Goal: Communication & Community: Participate in discussion

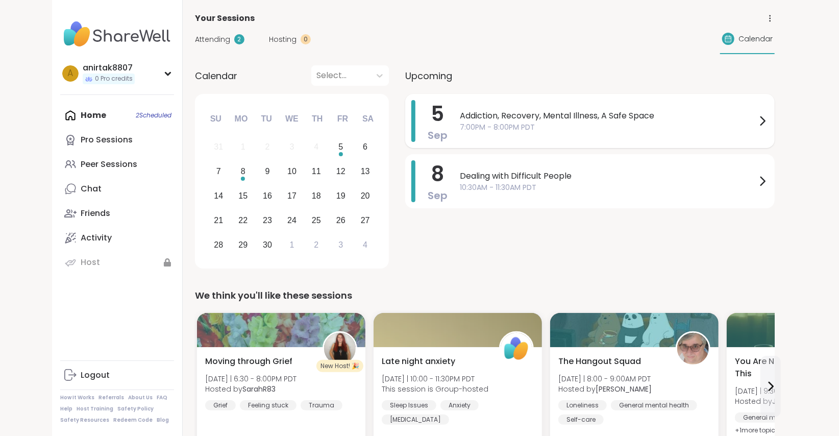
click at [513, 127] on span "7:00PM - 8:00PM PDT" at bounding box center [608, 127] width 297 height 11
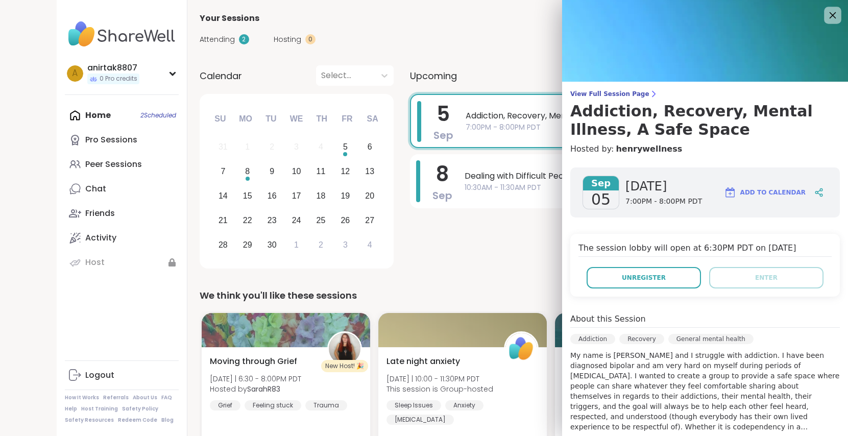
click at [824, 22] on div at bounding box center [832, 15] width 17 height 17
click at [826, 16] on icon at bounding box center [832, 15] width 13 height 13
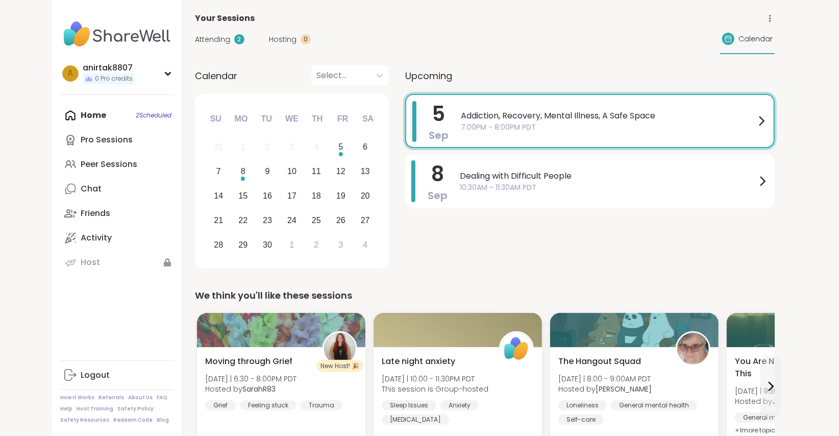
click at [596, 114] on span "Addiction, Recovery, Mental Illness, A Safe Space" at bounding box center [608, 116] width 295 height 12
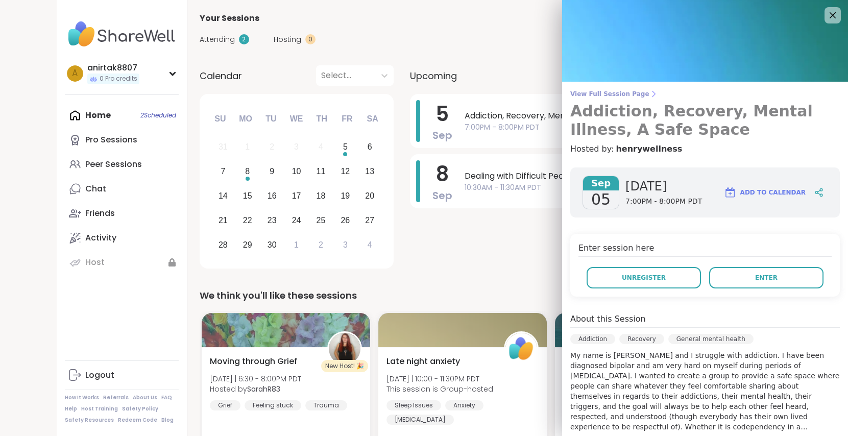
click at [580, 95] on span "View Full Session Page" at bounding box center [705, 94] width 270 height 8
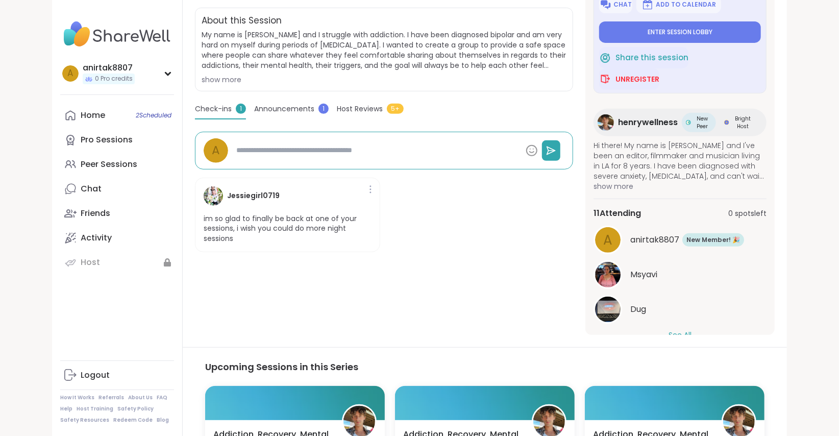
scroll to position [21, 0]
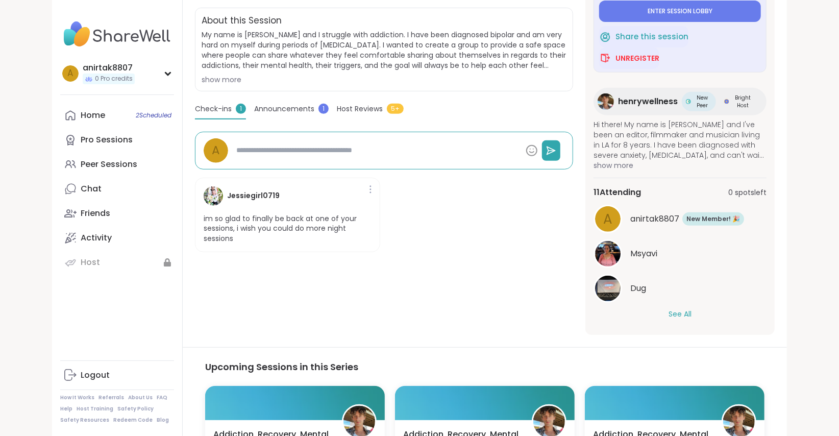
click at [671, 312] on button "See All" at bounding box center [680, 314] width 23 height 11
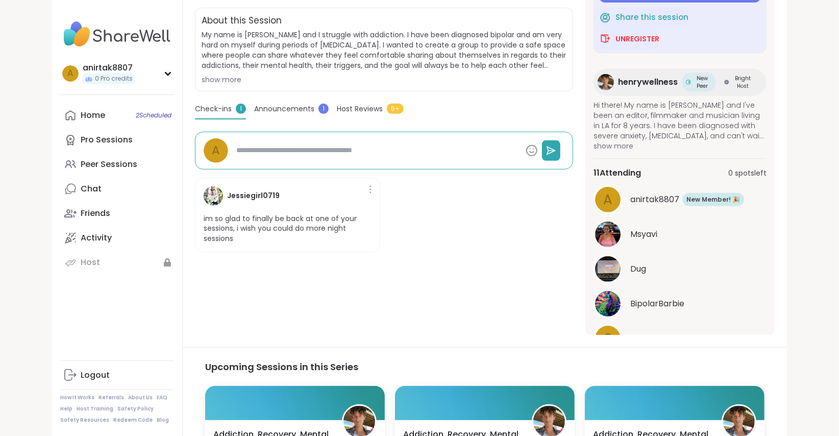
scroll to position [0, 0]
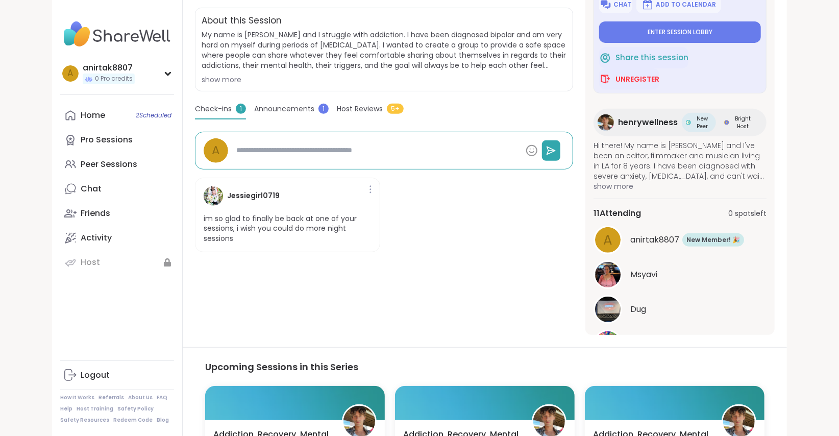
click at [448, 264] on div "Addiction | Recovery | General mental health Addiction, Recovery, Mental Illnes…" at bounding box center [384, 124] width 378 height 421
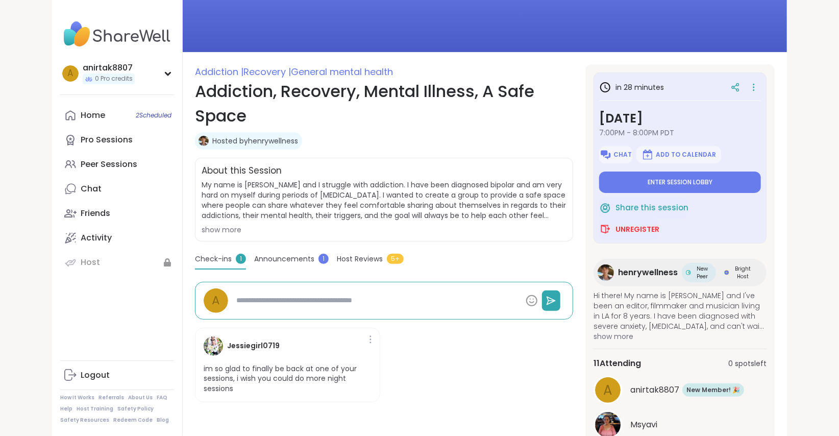
scroll to position [68, 0]
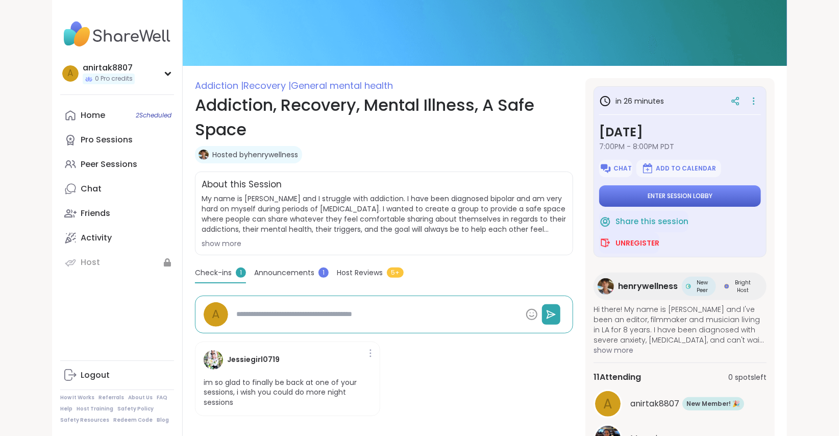
click at [715, 197] on button "Enter session lobby" at bounding box center [680, 195] width 162 height 21
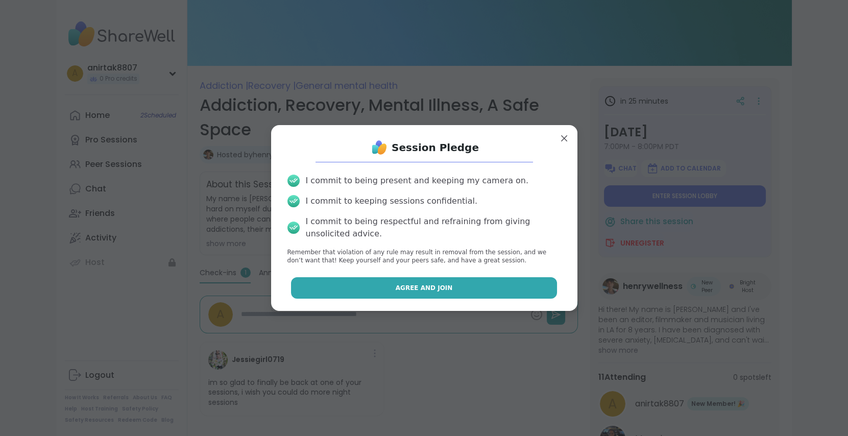
click at [421, 282] on button "Agree and Join" at bounding box center [424, 287] width 266 height 21
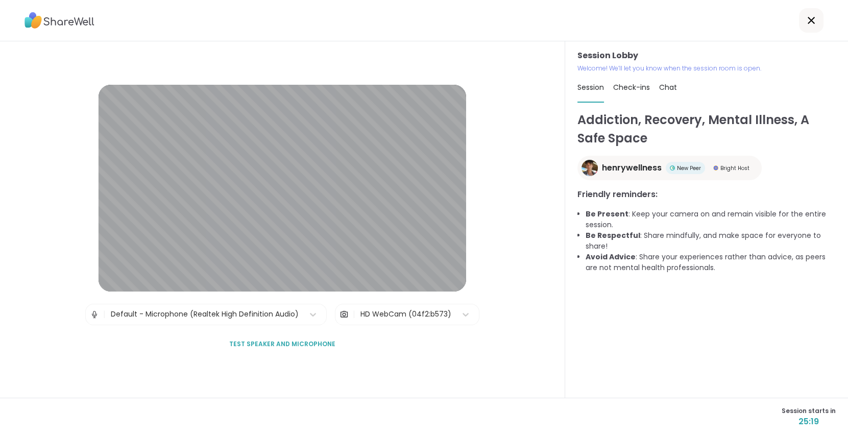
click at [623, 88] on span "Check-ins" at bounding box center [631, 87] width 37 height 10
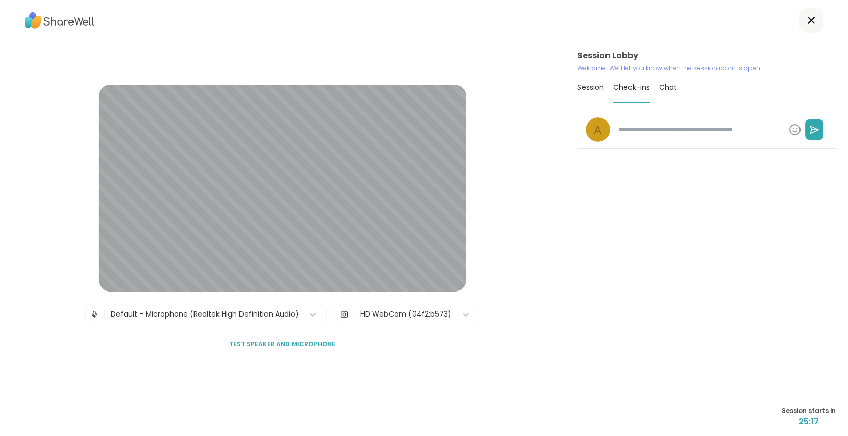
click at [677, 87] on div "Session Check-ins Chat" at bounding box center [706, 88] width 258 height 30
click at [668, 88] on span "Chat" at bounding box center [668, 87] width 18 height 10
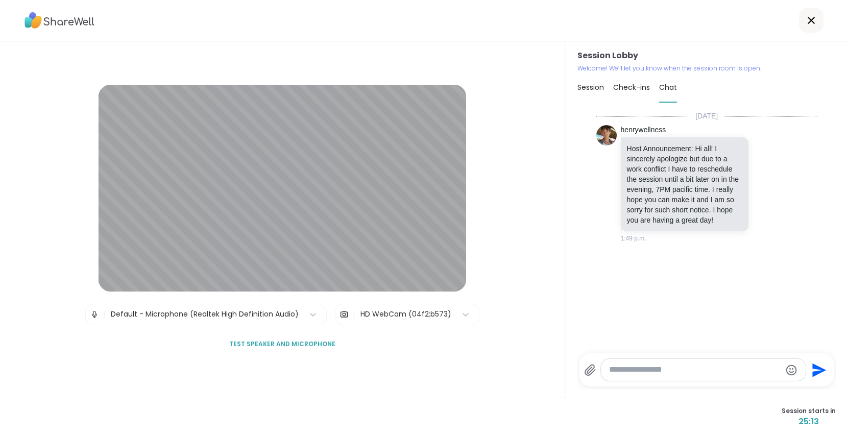
click at [570, 85] on div "Session Lobby Welcome! We’ll let you know when the session room is open. Sessio…" at bounding box center [706, 219] width 283 height 356
click at [583, 89] on span "Session" at bounding box center [590, 87] width 27 height 10
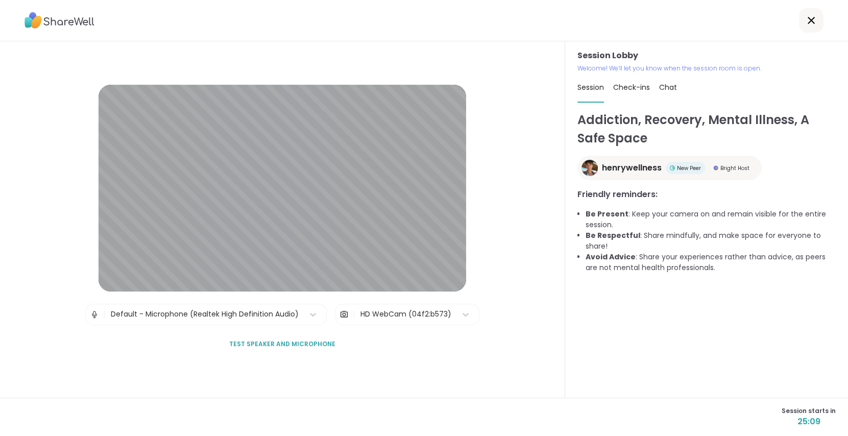
click at [304, 343] on span "Test speaker and microphone" at bounding box center [282, 343] width 106 height 9
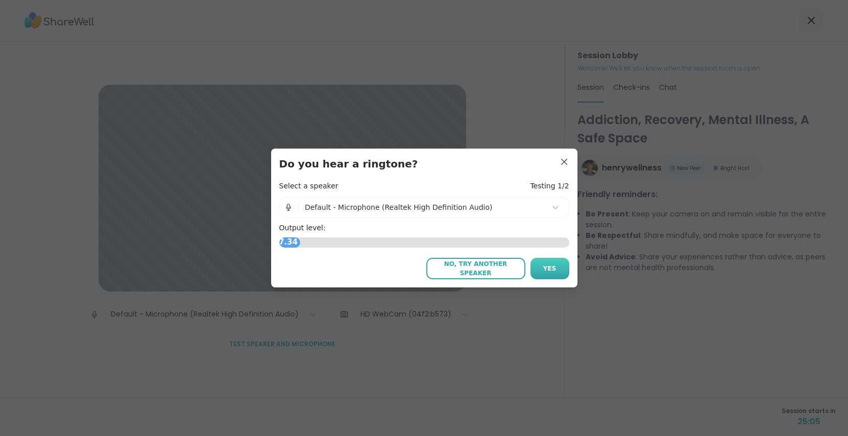
click at [558, 270] on button "Yes" at bounding box center [549, 268] width 39 height 21
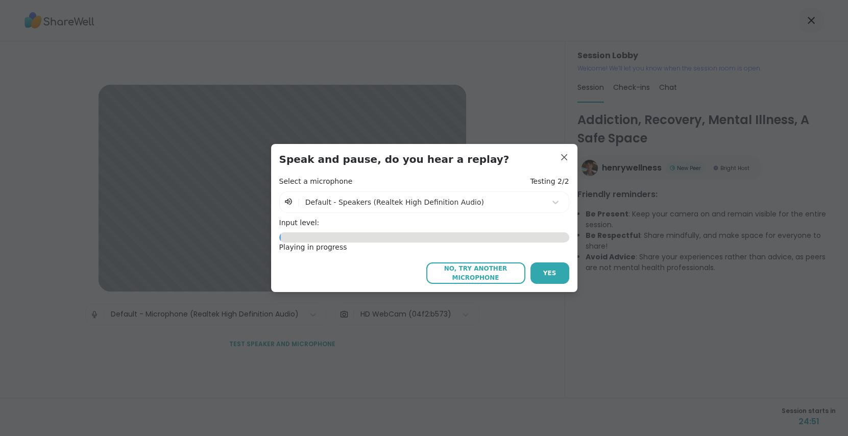
click at [558, 270] on button "Yes" at bounding box center [549, 272] width 39 height 21
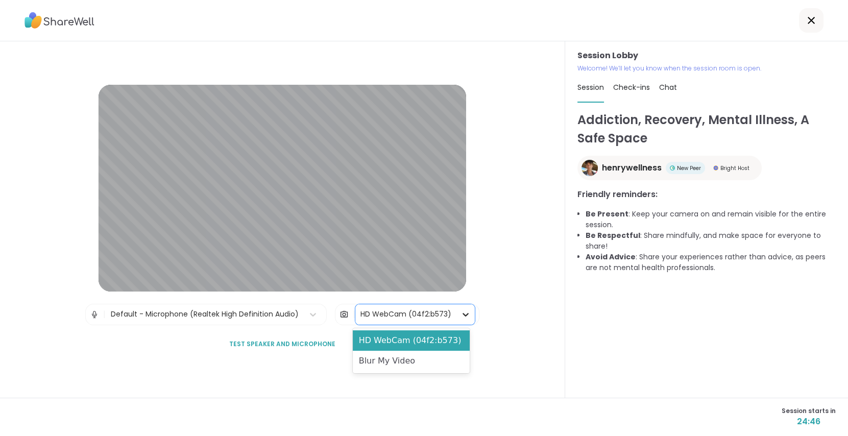
click at [463, 314] on icon at bounding box center [466, 315] width 6 height 4
click at [492, 299] on div "Session Lobby | Default - Microphone (Realtek High Definition Audio) | 2 result…" at bounding box center [282, 219] width 565 height 356
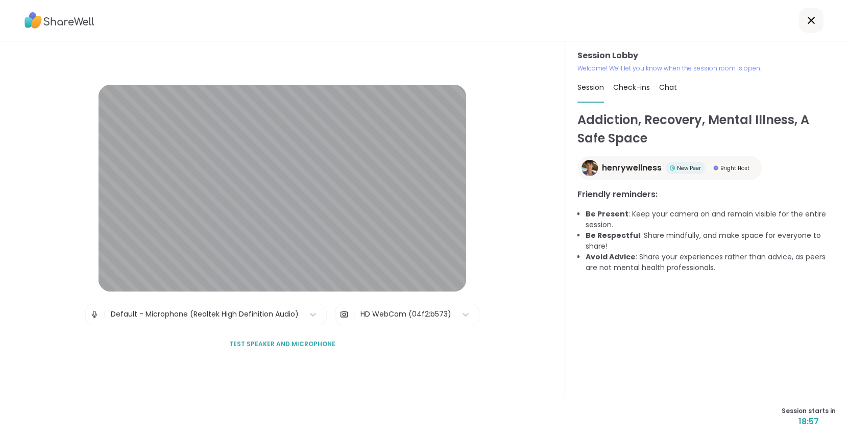
click at [626, 93] on div "Check-ins" at bounding box center [631, 87] width 37 height 29
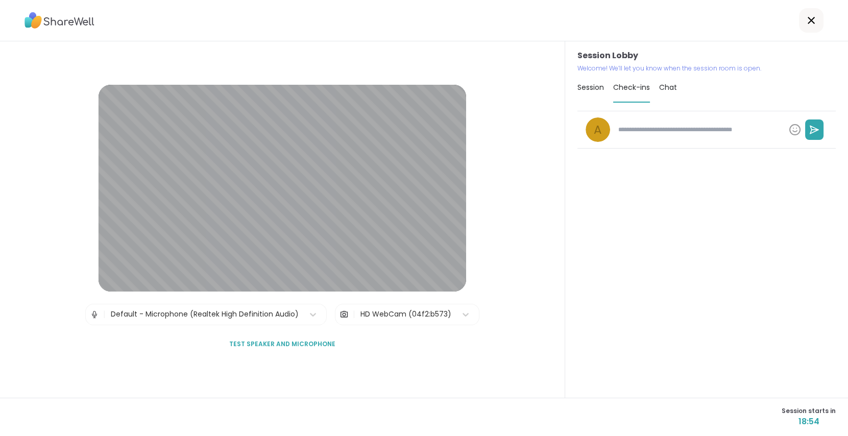
click at [662, 79] on div "Chat" at bounding box center [668, 87] width 18 height 29
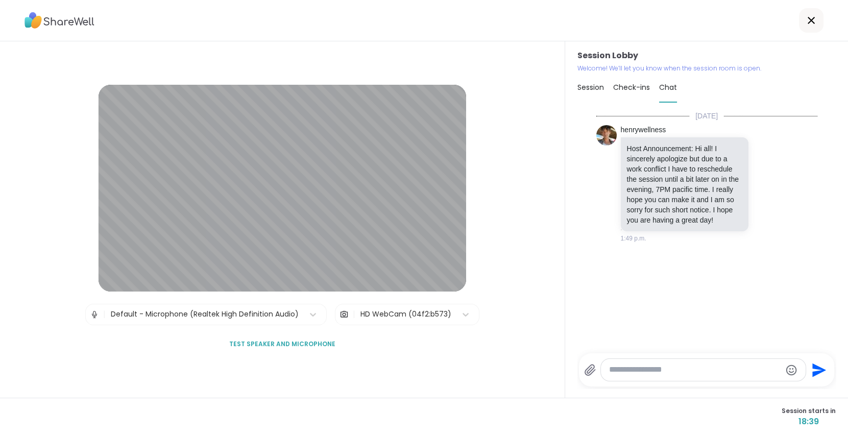
click at [593, 86] on span "Session" at bounding box center [590, 87] width 27 height 10
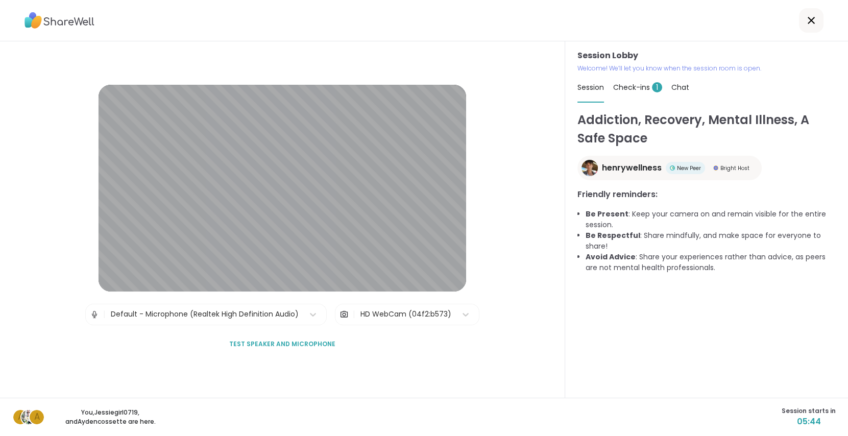
click at [622, 91] on span "Check-ins 1" at bounding box center [637, 87] width 49 height 10
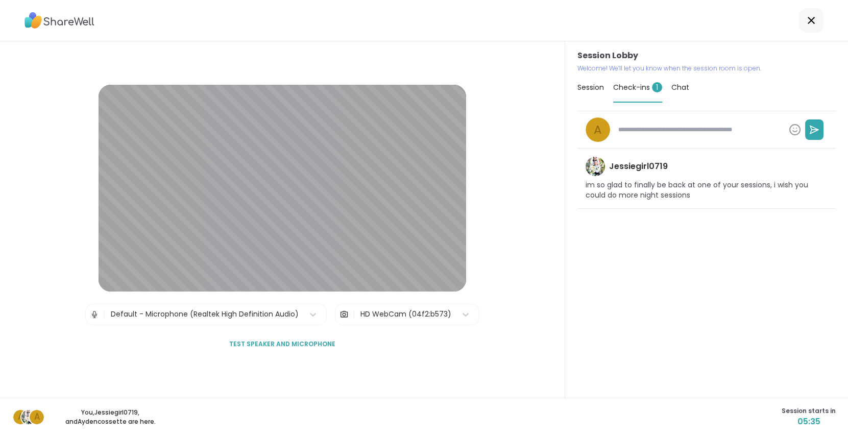
click at [583, 88] on span "Session" at bounding box center [590, 87] width 27 height 10
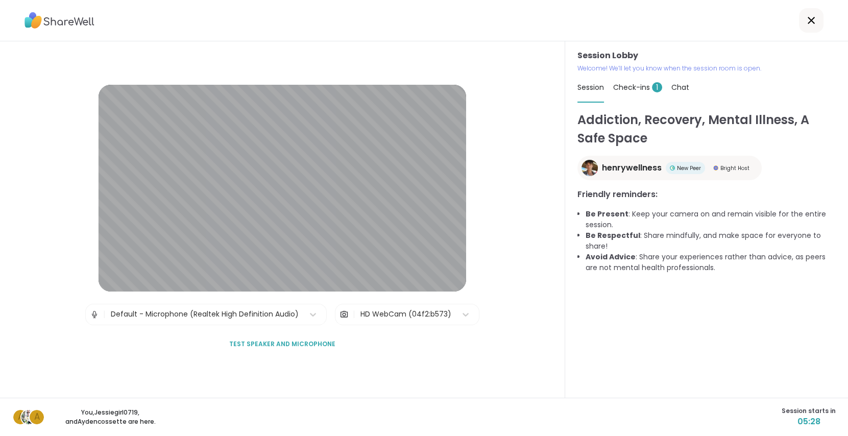
click at [672, 86] on span "Chat" at bounding box center [680, 87] width 18 height 10
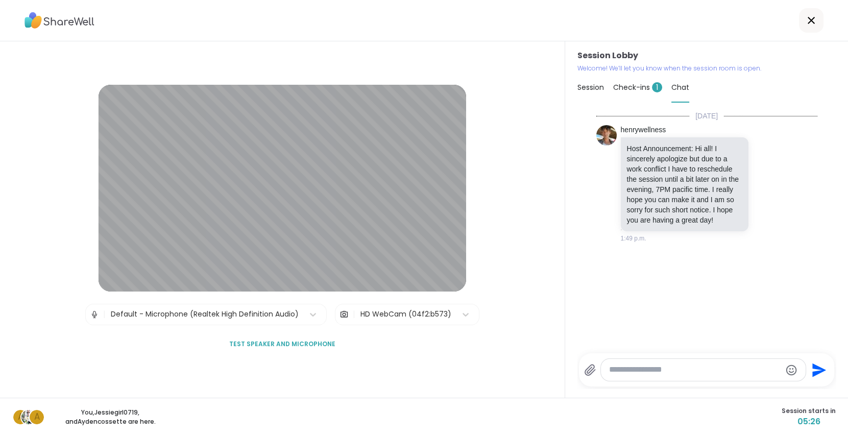
click at [626, 87] on span "Check-ins 1" at bounding box center [637, 87] width 49 height 10
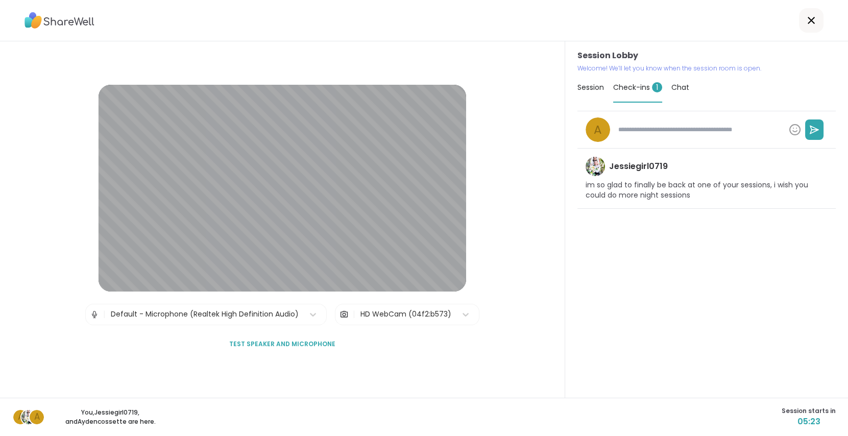
type textarea "*"
click at [588, 87] on span "Session" at bounding box center [590, 87] width 27 height 10
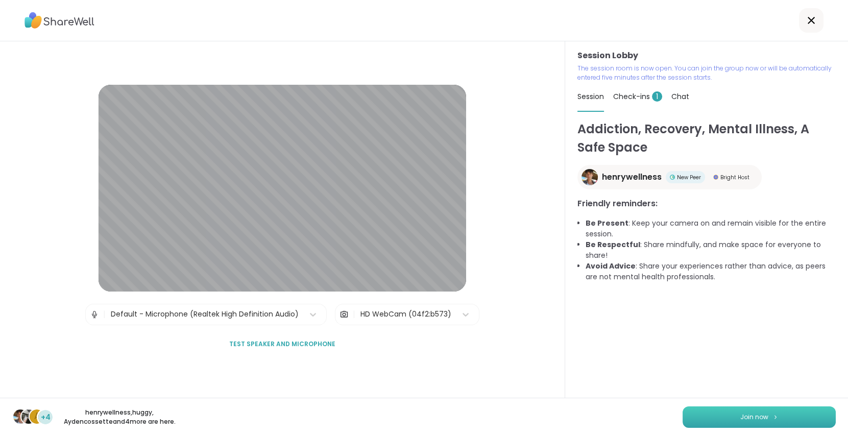
click at [748, 416] on span "Join now" at bounding box center [754, 416] width 28 height 9
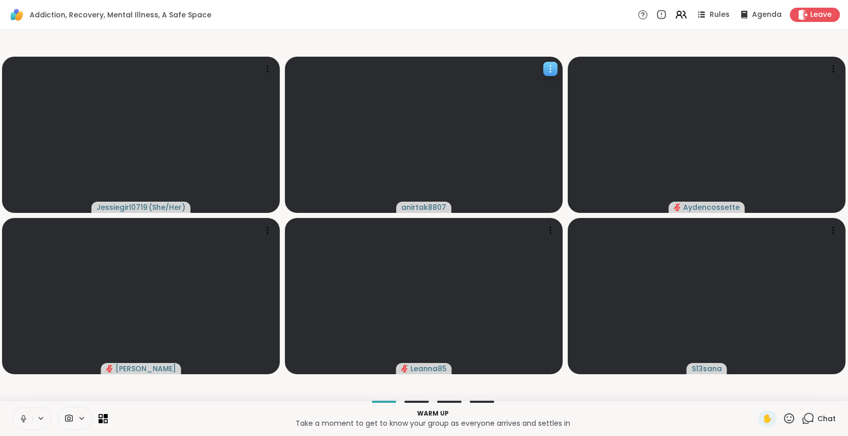
click at [549, 68] on icon at bounding box center [550, 69] width 10 height 10
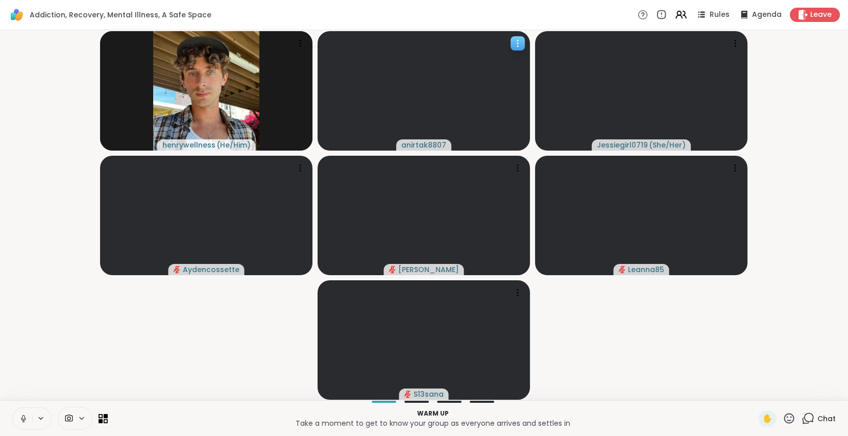
click at [428, 143] on span "anirtak8807" at bounding box center [423, 145] width 45 height 10
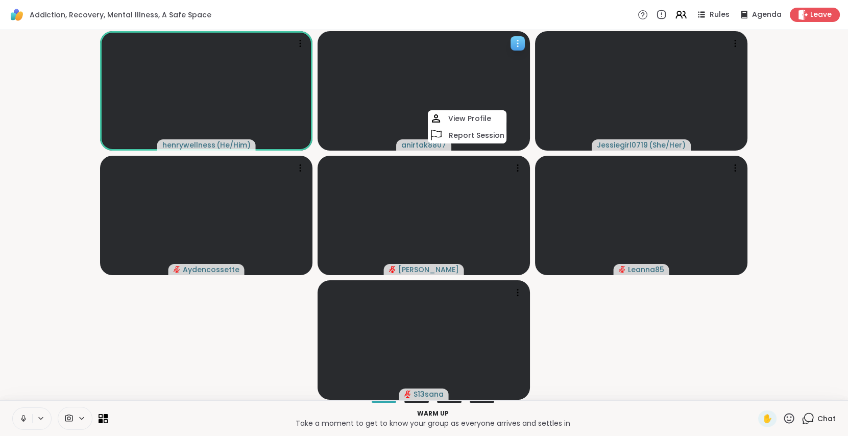
click at [515, 43] on icon at bounding box center [518, 43] width 10 height 10
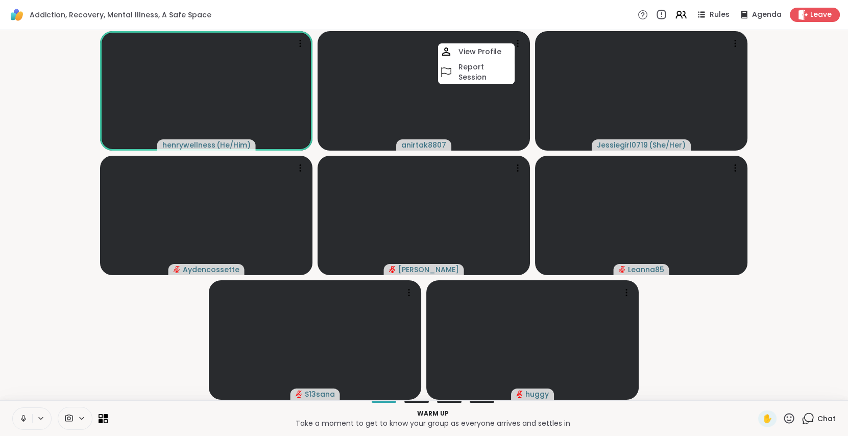
click at [656, 14] on icon at bounding box center [660, 14] width 11 height 11
click at [514, 40] on icon at bounding box center [518, 43] width 10 height 10
click at [41, 421] on icon at bounding box center [41, 418] width 8 height 9
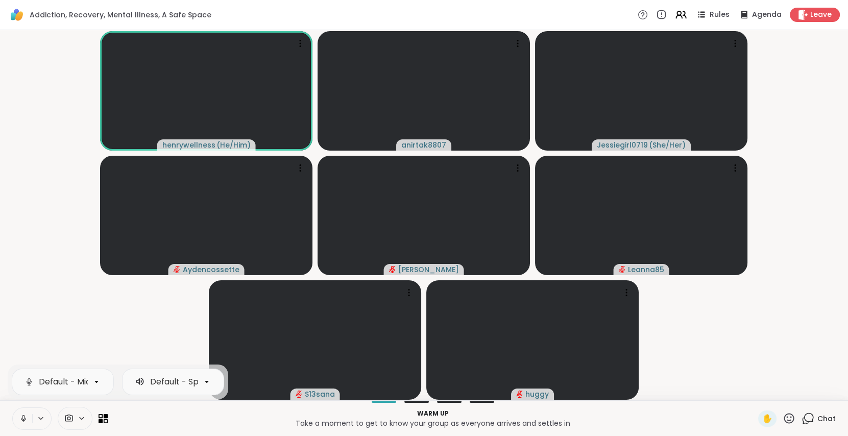
click at [22, 421] on icon at bounding box center [23, 418] width 9 height 9
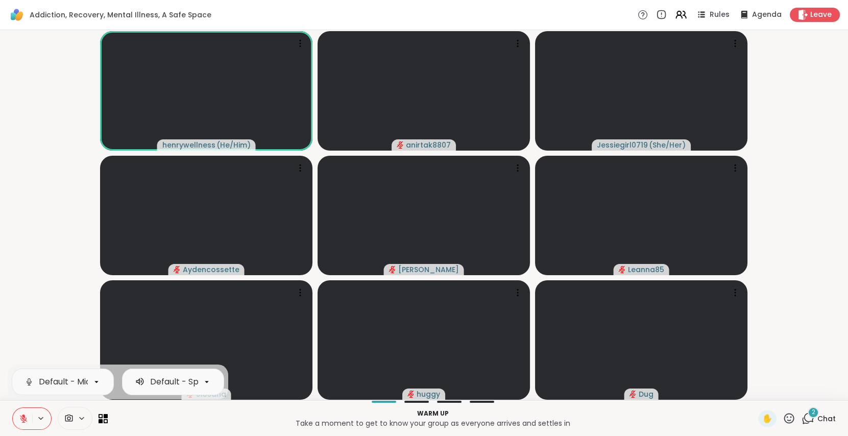
click at [35, 418] on button at bounding box center [41, 418] width 19 height 9
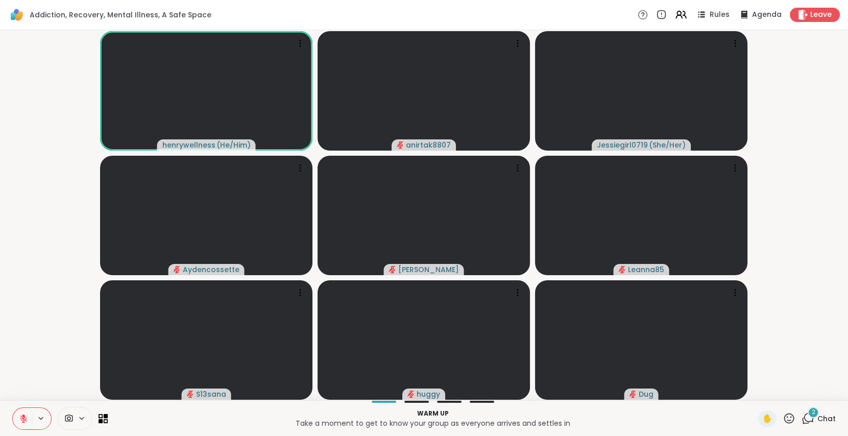
click at [23, 419] on icon at bounding box center [23, 418] width 7 height 7
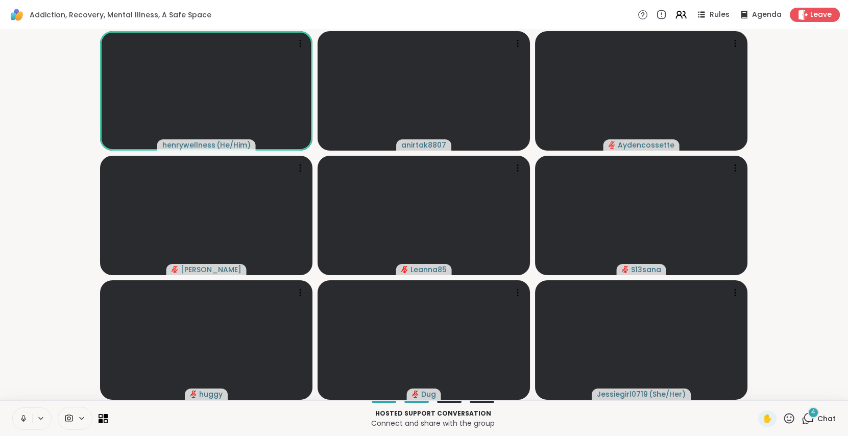
click at [24, 417] on icon at bounding box center [23, 417] width 3 height 5
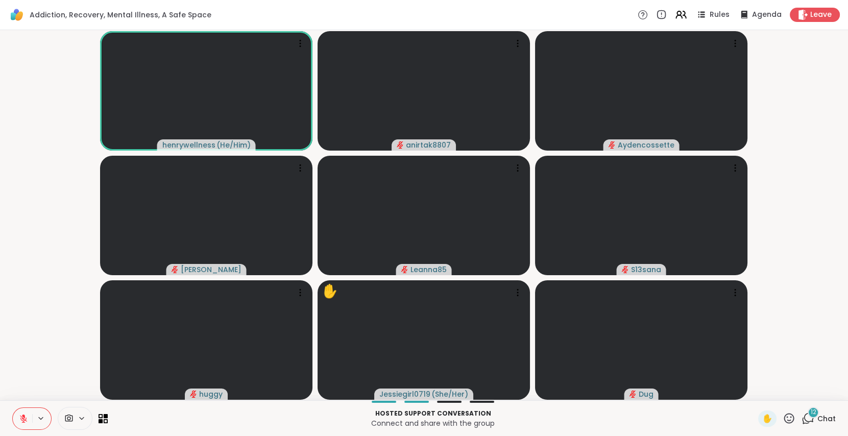
click at [801, 418] on icon at bounding box center [807, 418] width 13 height 13
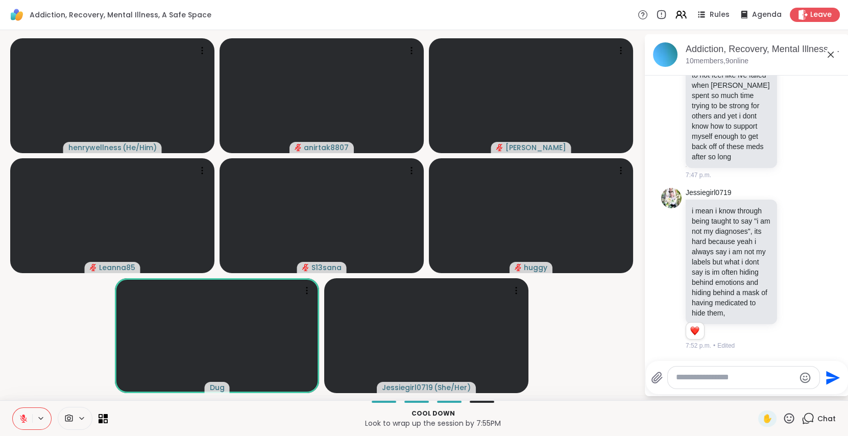
scroll to position [2736, 0]
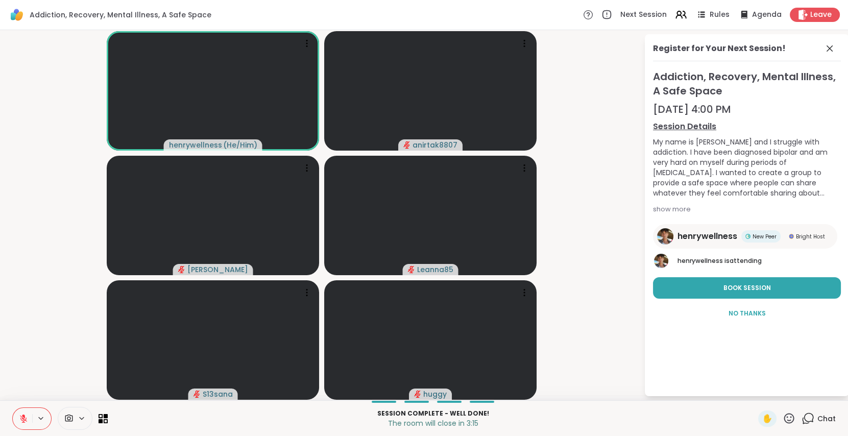
click at [21, 420] on icon at bounding box center [23, 418] width 7 height 7
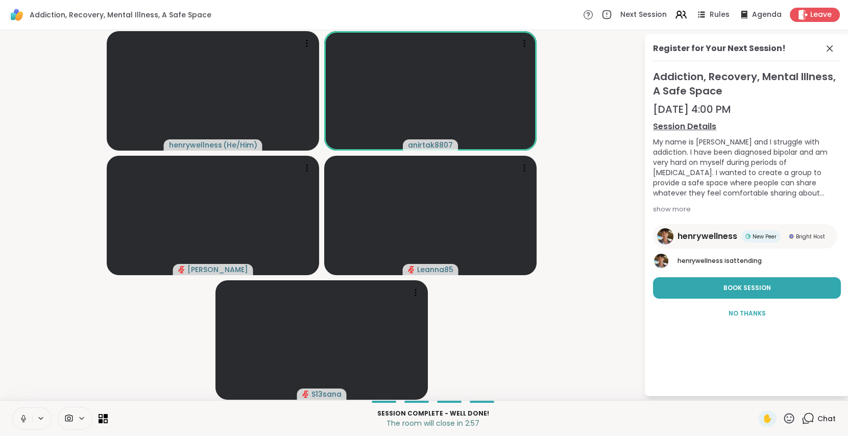
click at [21, 420] on icon at bounding box center [23, 418] width 9 height 9
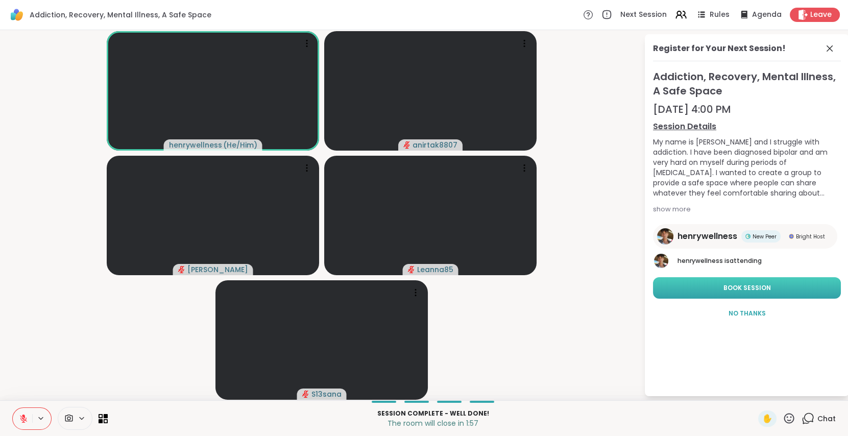
click at [727, 291] on span "Book Session" at bounding box center [746, 287] width 47 height 9
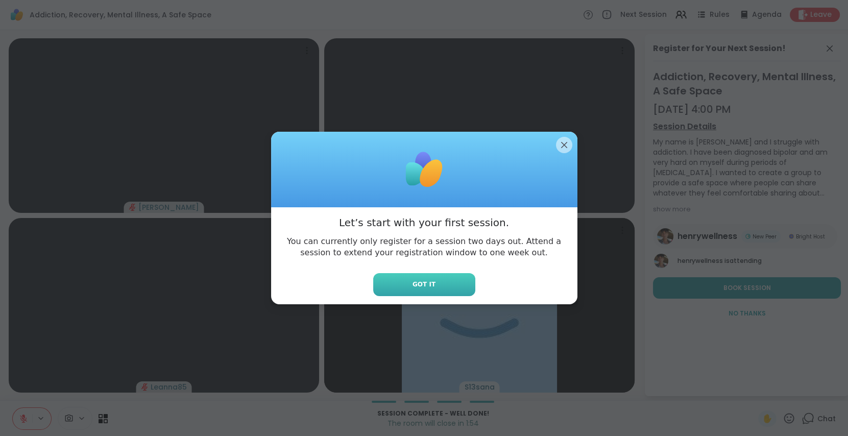
click at [423, 287] on span "Got it" at bounding box center [423, 284] width 23 height 9
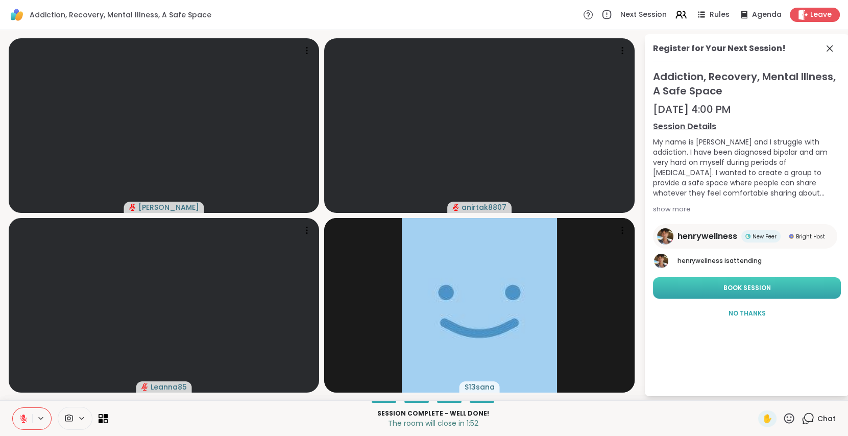
click at [684, 289] on button "Book Session" at bounding box center [747, 287] width 188 height 21
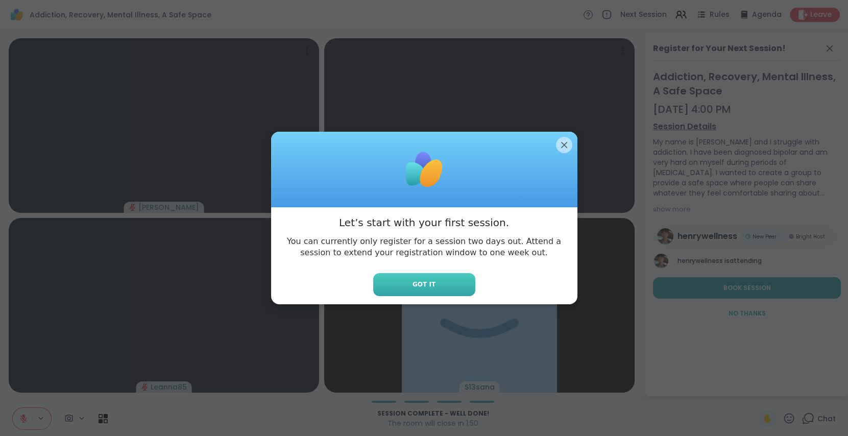
click at [444, 279] on button "Got it" at bounding box center [424, 284] width 102 height 23
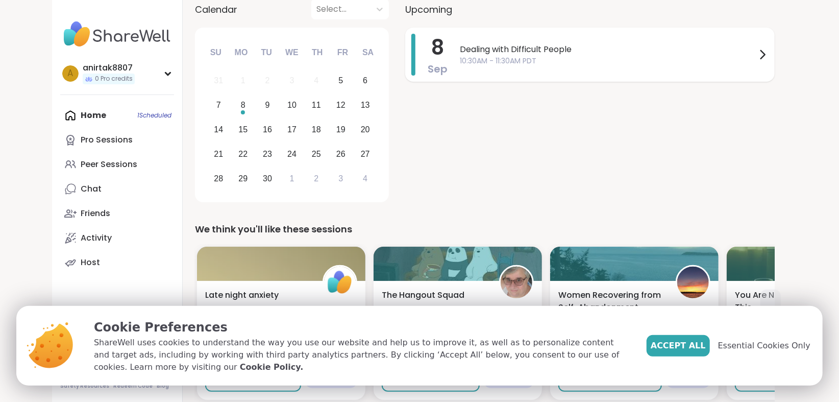
scroll to position [119, 0]
click at [706, 348] on span "Accept All" at bounding box center [678, 345] width 55 height 12
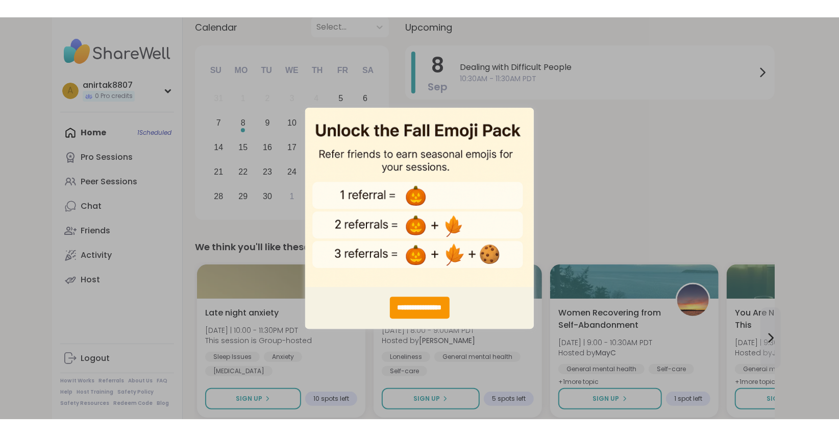
scroll to position [0, 0]
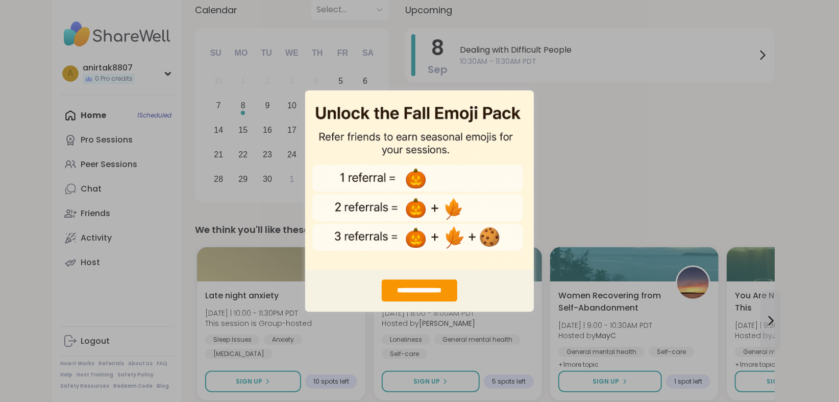
click at [0, 94] on html "**********" at bounding box center [419, 201] width 839 height 402
click at [509, 167] on img "entering modal" at bounding box center [419, 180] width 229 height 180
click at [470, 169] on img "entering modal" at bounding box center [419, 180] width 229 height 180
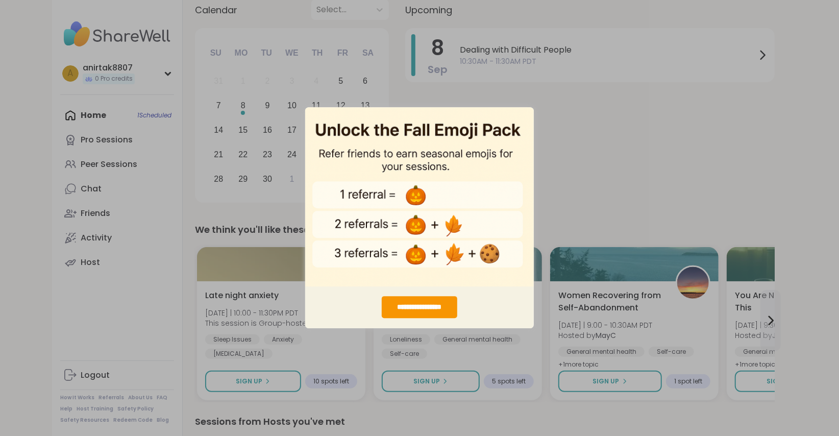
click at [549, 135] on div "**********" at bounding box center [419, 218] width 839 height 436
click at [469, 233] on img "entering modal" at bounding box center [419, 197] width 229 height 180
click at [663, 103] on div "**********" at bounding box center [419, 218] width 839 height 436
click at [440, 295] on div "**********" at bounding box center [419, 307] width 229 height 42
click at [410, 314] on div "**********" at bounding box center [420, 308] width 76 height 22
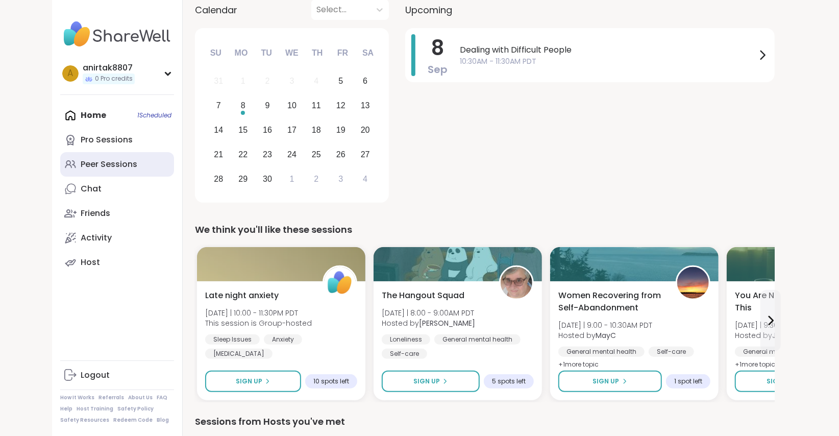
click at [104, 163] on div "Peer Sessions" at bounding box center [109, 164] width 57 height 11
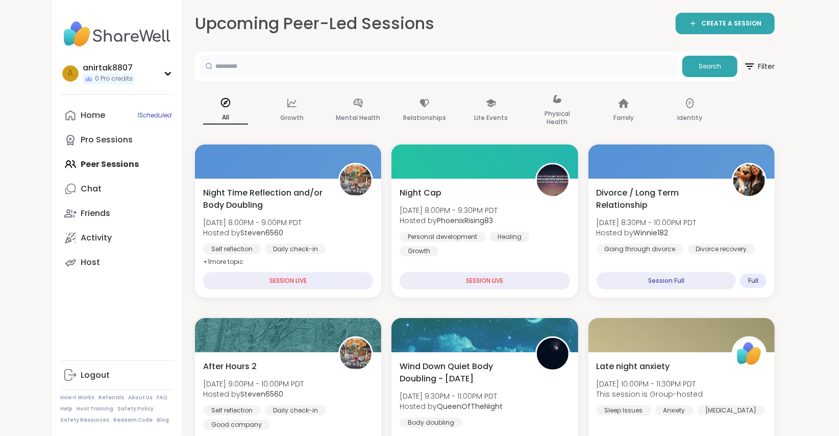
click at [315, 67] on input "text" at bounding box center [438, 66] width 479 height 20
type input "**********"
click at [704, 74] on button "Search" at bounding box center [710, 66] width 55 height 21
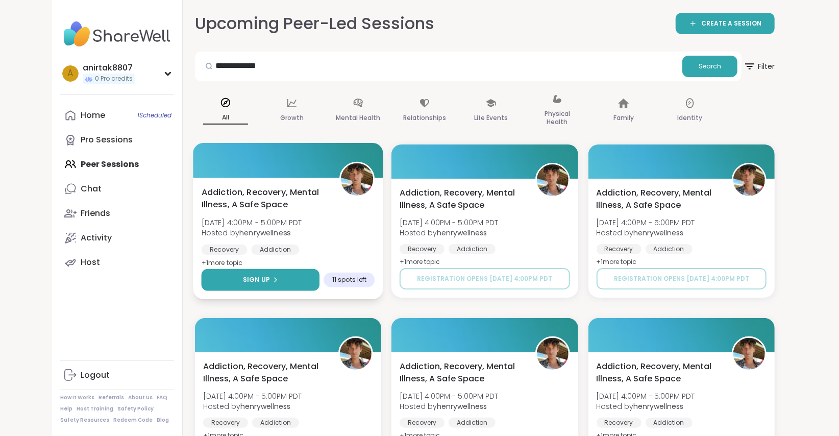
click at [302, 282] on button "Sign Up" at bounding box center [261, 280] width 118 height 22
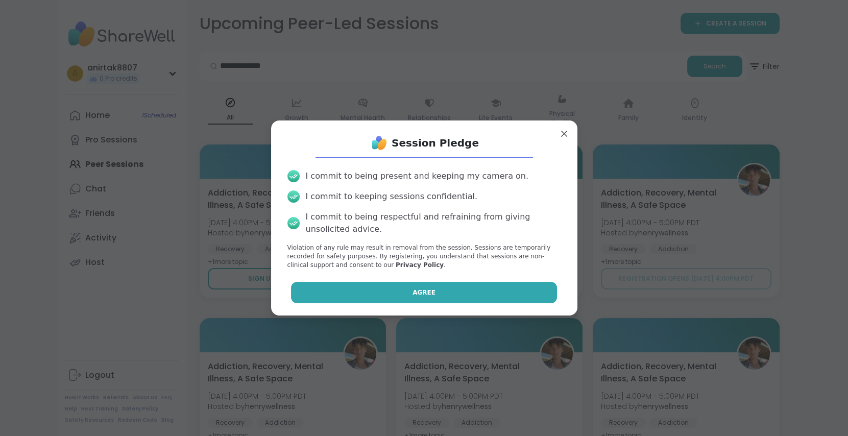
click at [350, 284] on button "Agree" at bounding box center [424, 292] width 266 height 21
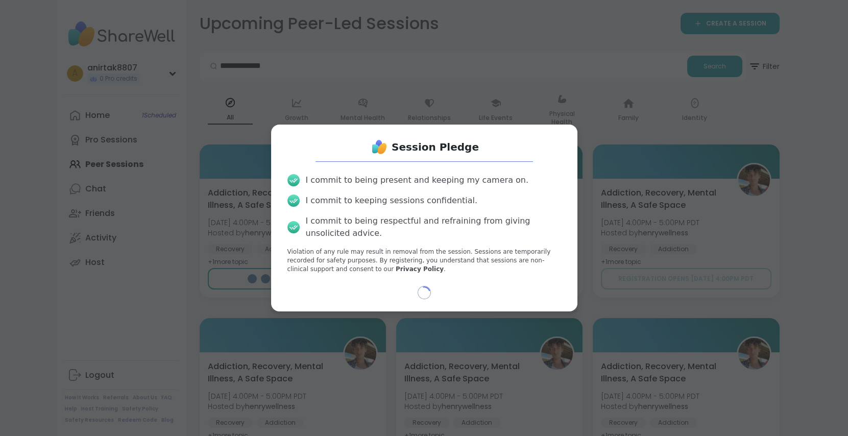
select select "**"
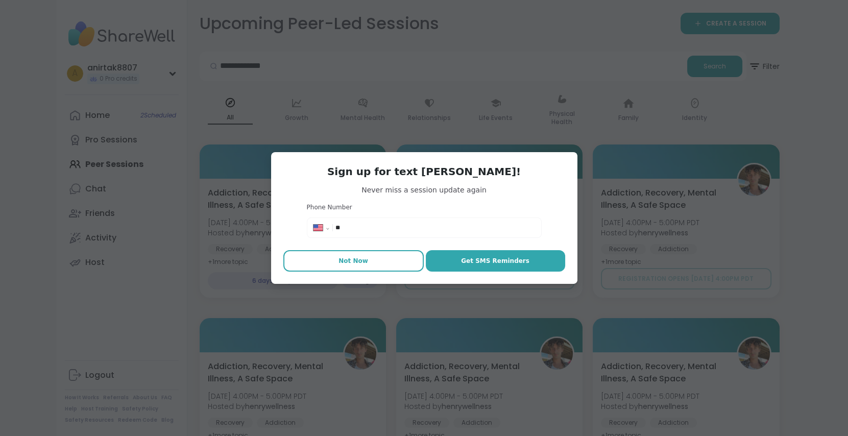
click at [346, 261] on span "Not Now" at bounding box center [353, 260] width 30 height 9
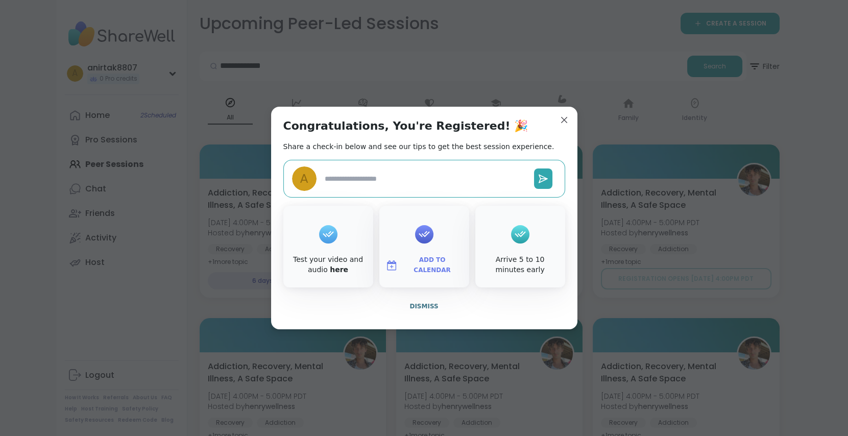
click at [475, 231] on div "Arrive 5 to 10 minutes early" at bounding box center [520, 247] width 90 height 82
click at [424, 304] on span "Dismiss" at bounding box center [423, 306] width 29 height 7
